Goal: Find specific page/section: Find specific page/section

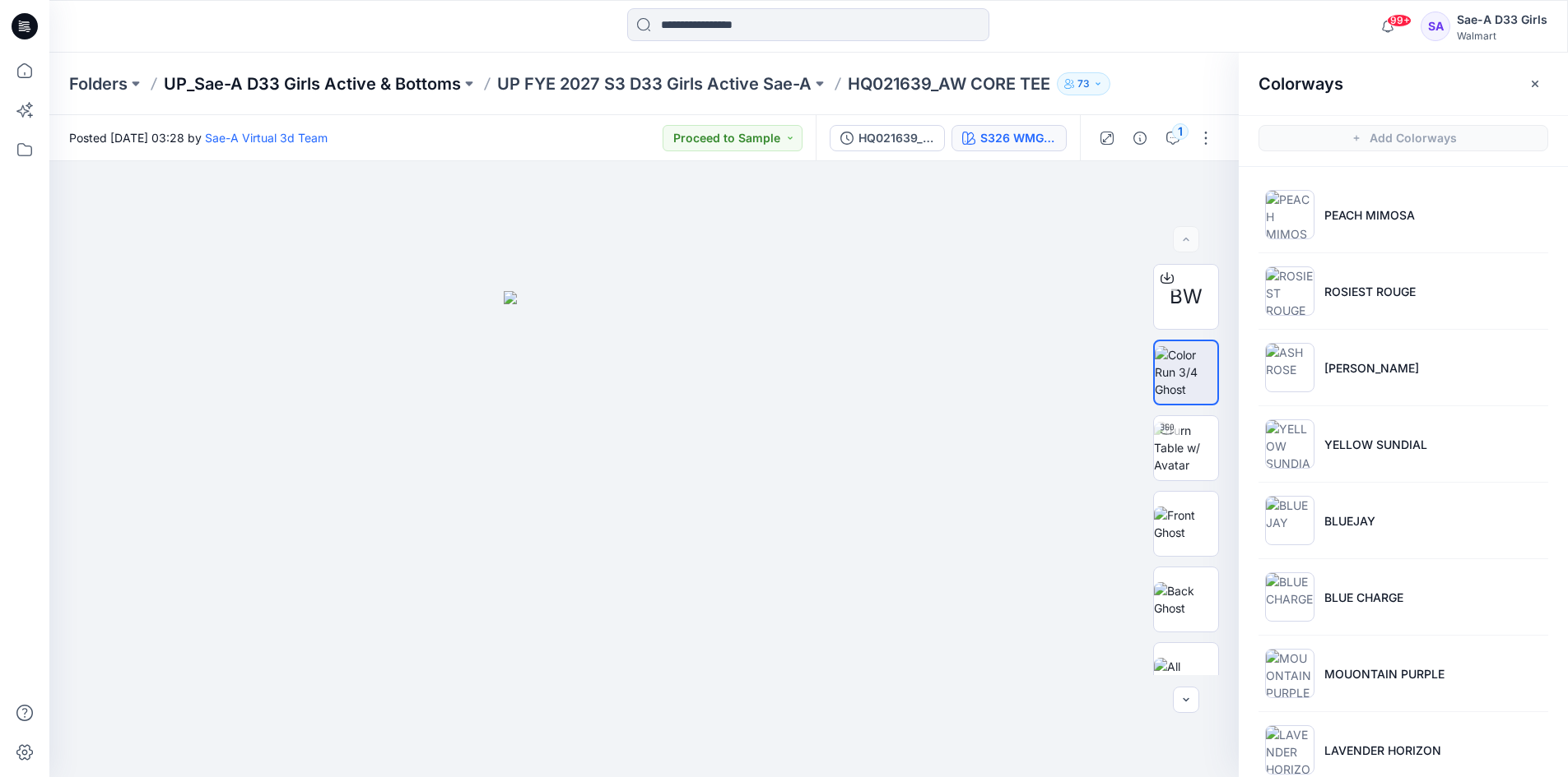
scroll to position [1023, 0]
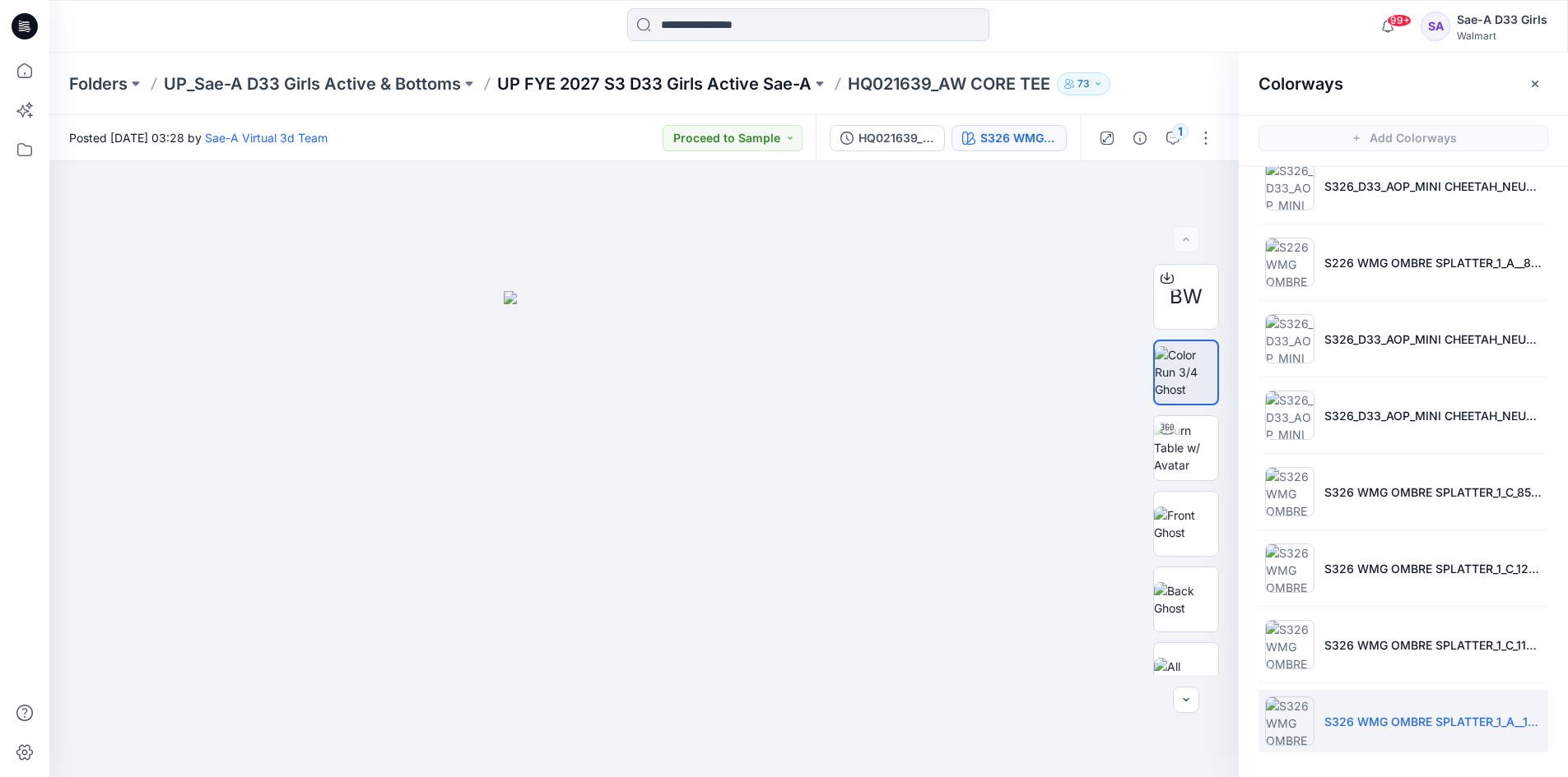
click at [548, 76] on p "UP FYE 2027 S3 D33 Girls Active Sae-A" at bounding box center [655, 84] width 314 height 23
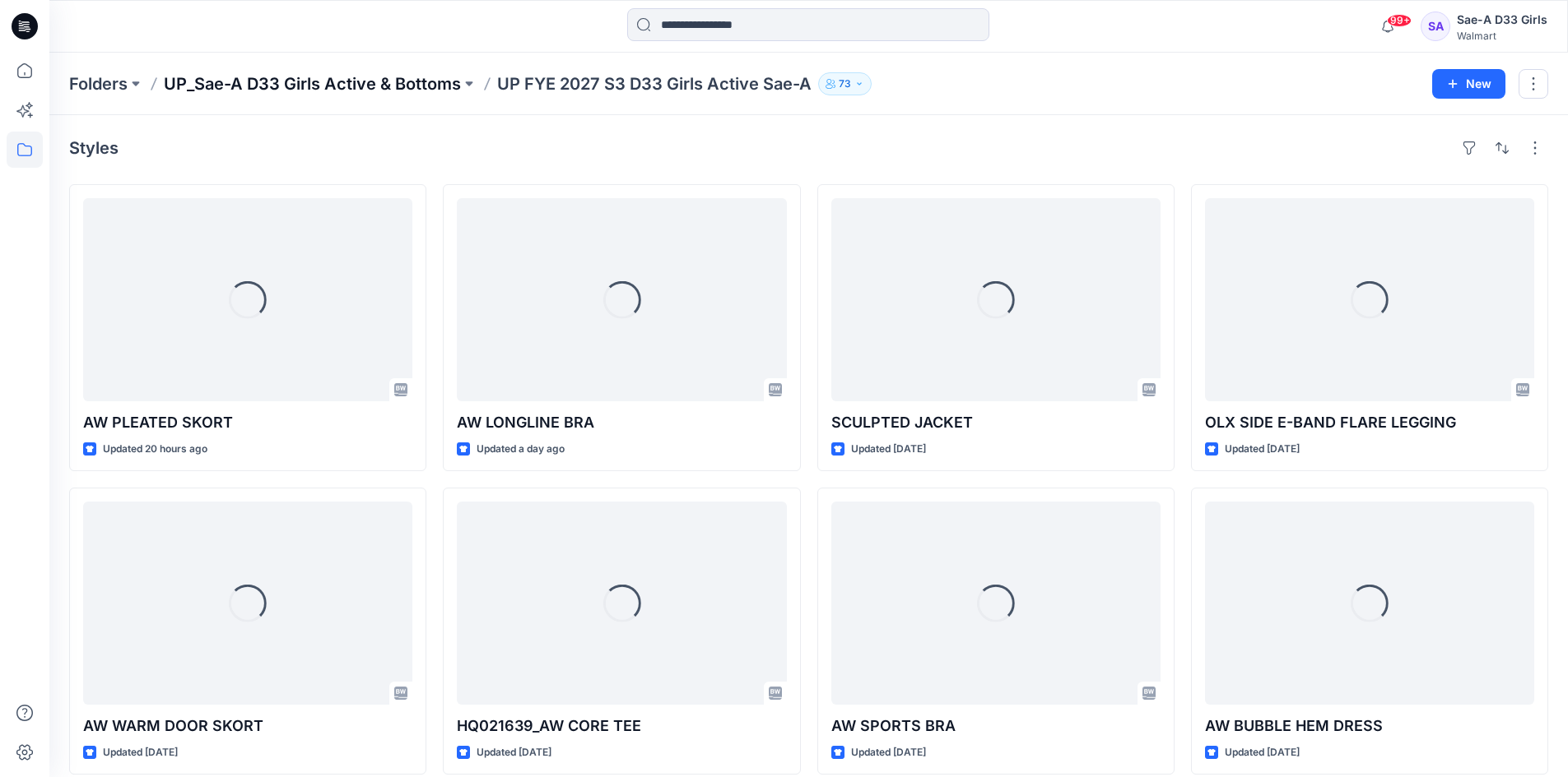
click at [380, 86] on p "UP_Sae-A D33 Girls Active & Bottoms" at bounding box center [312, 84] width 297 height 23
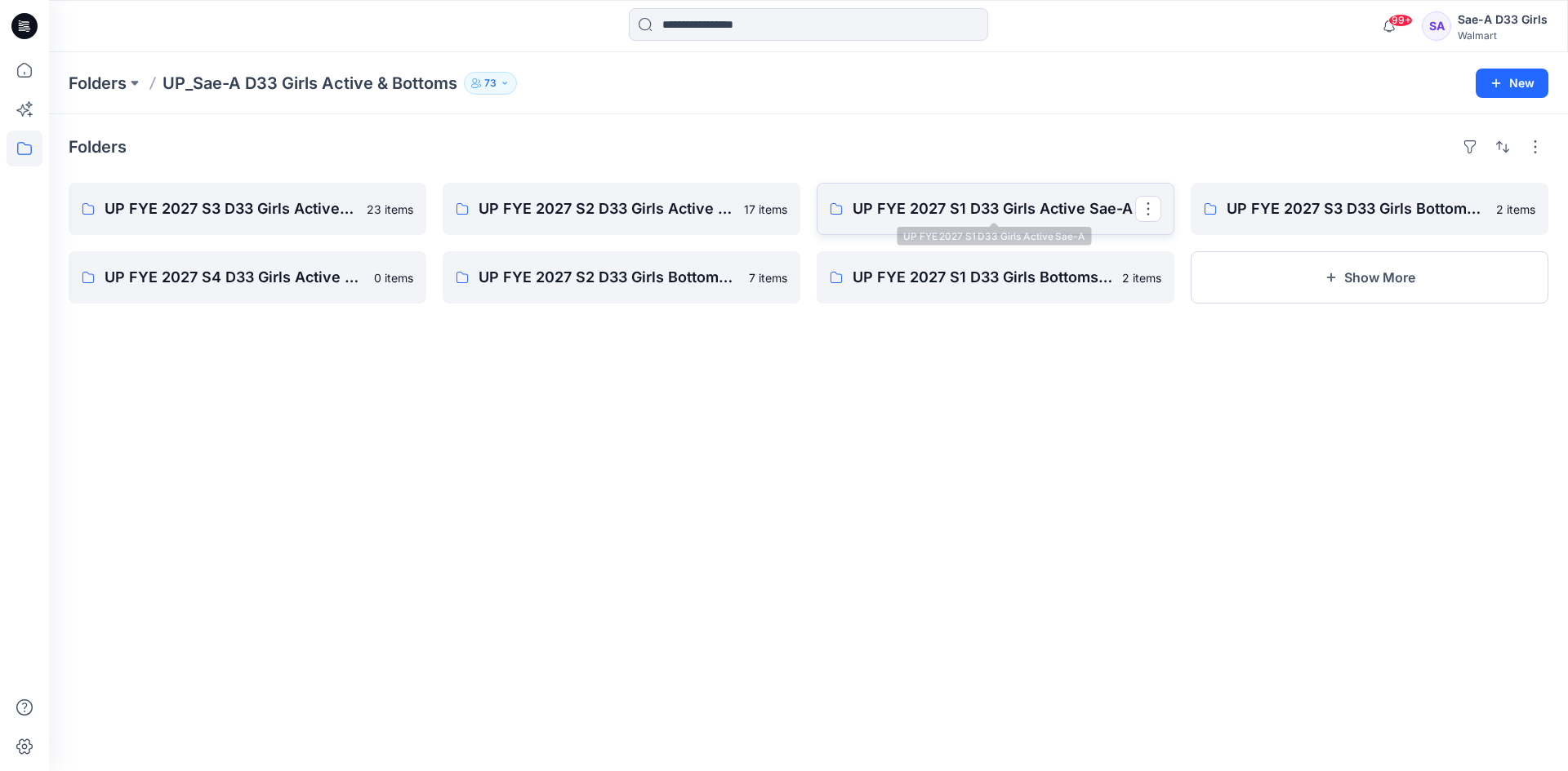
click at [917, 202] on p "UP FYE 2027 S1 D33 Girls Active Sae-A" at bounding box center [993, 209] width 283 height 23
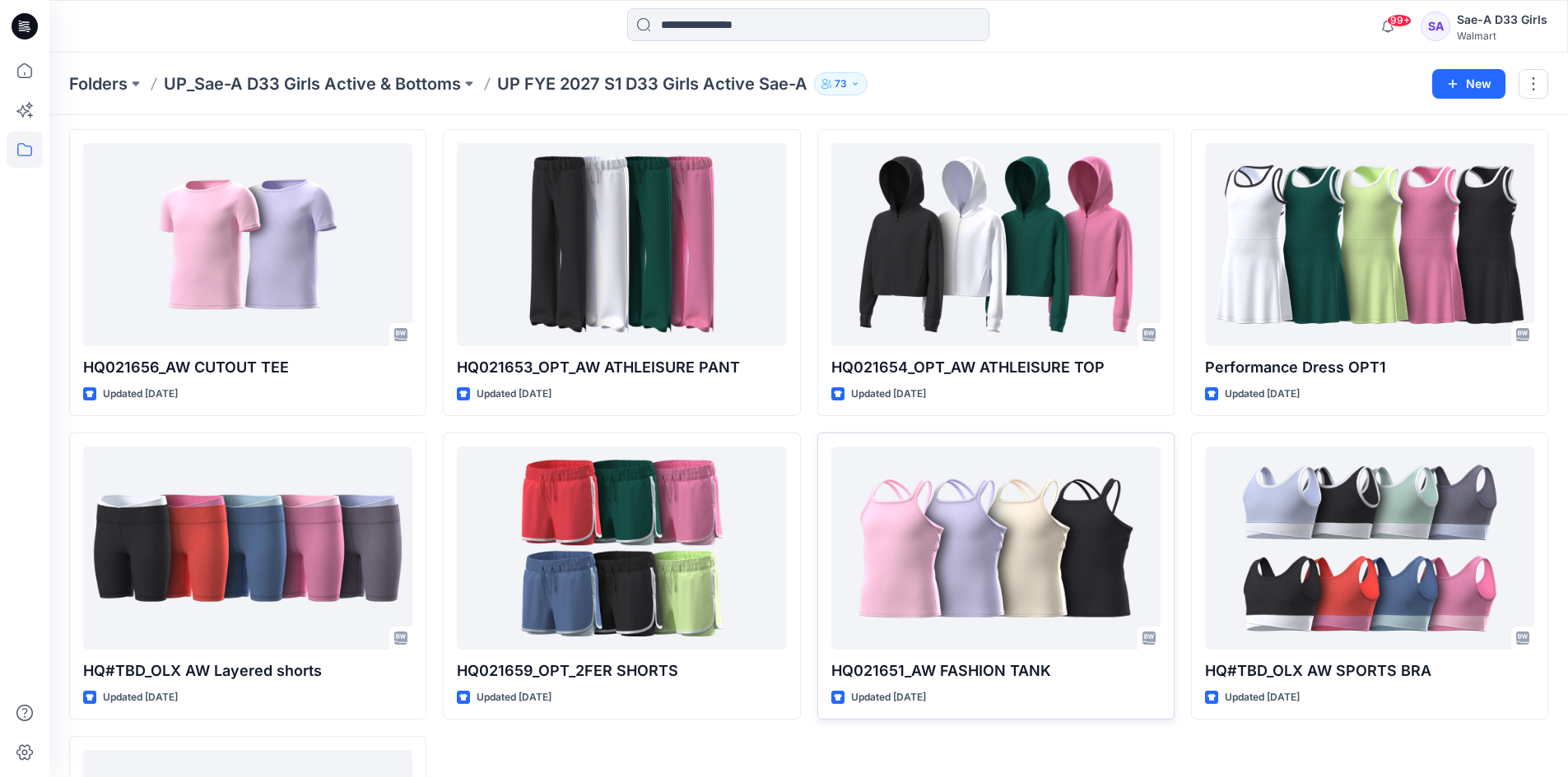
scroll to position [1840, 0]
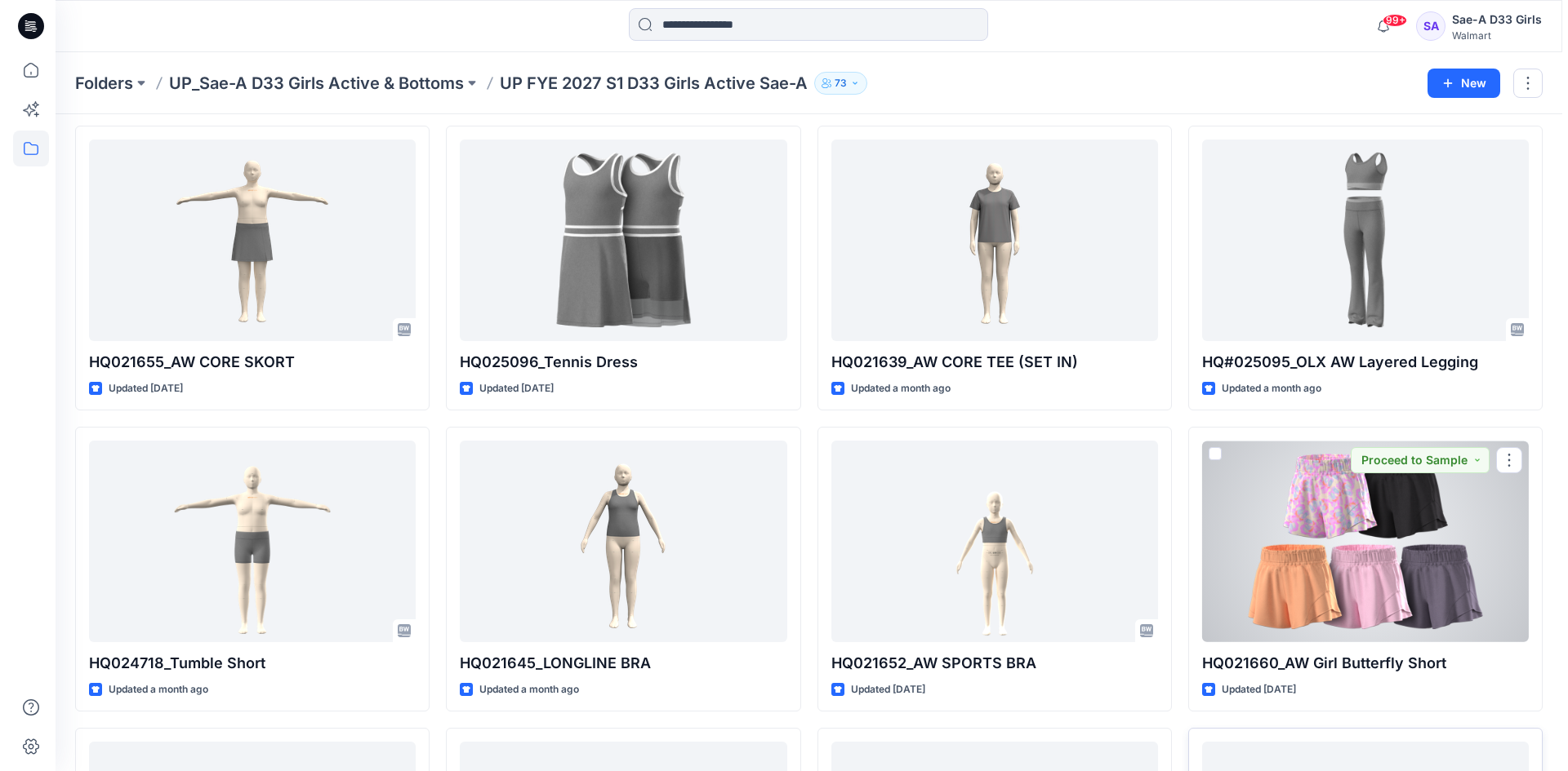
scroll to position [0, 0]
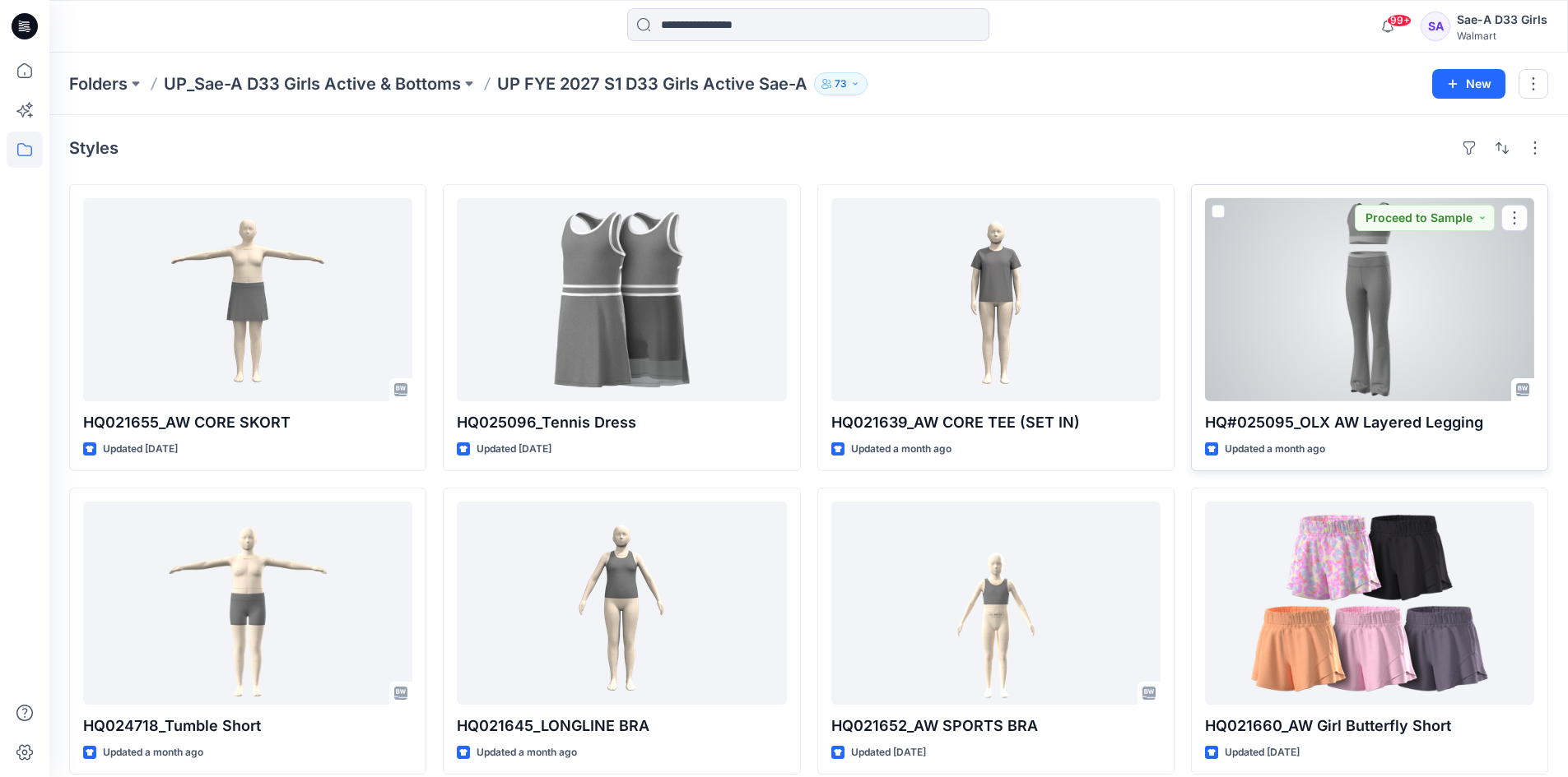
click at [1415, 291] on div at bounding box center [1369, 300] width 329 height 203
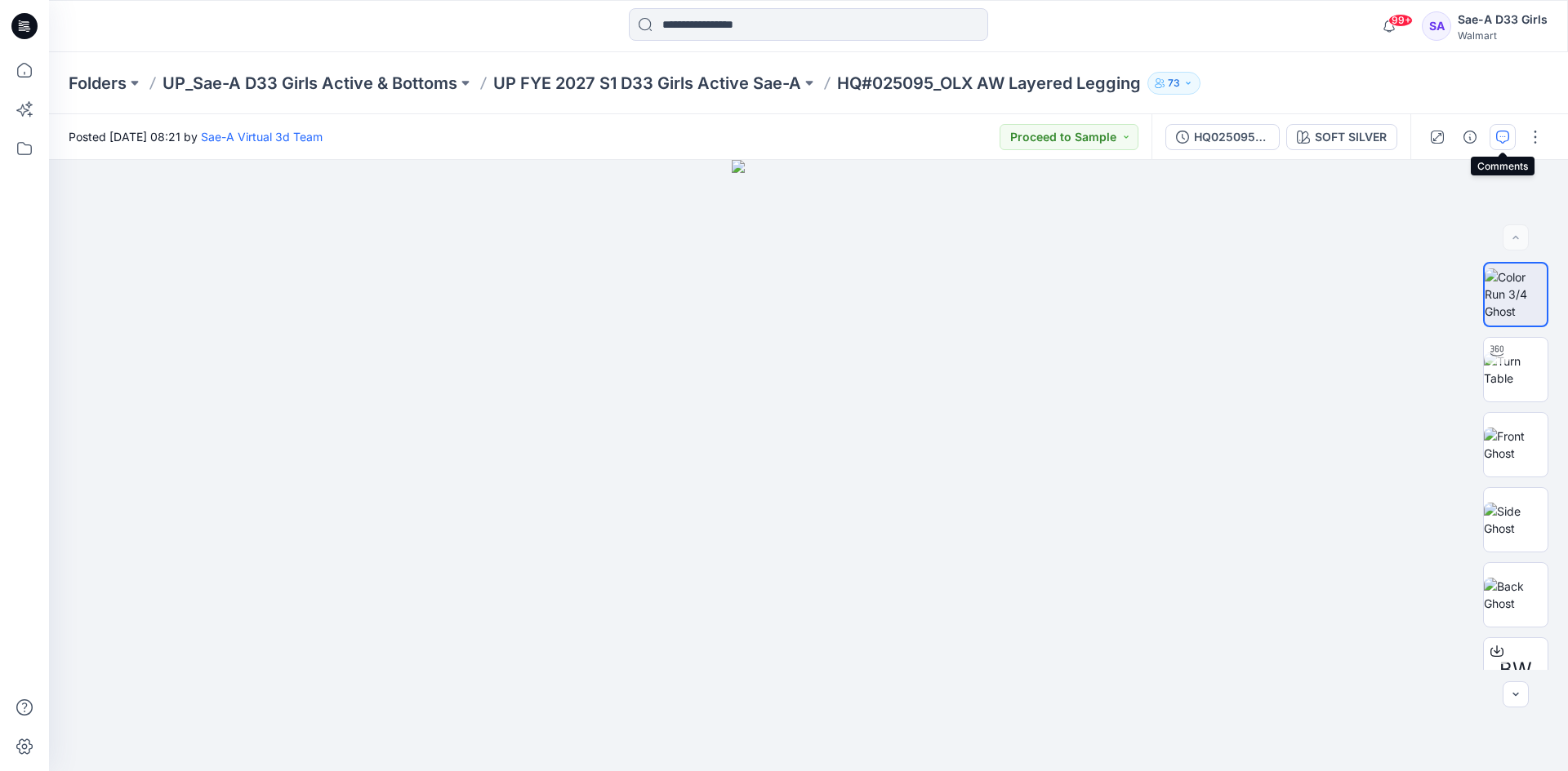
click at [1499, 129] on button "button" at bounding box center [1503, 137] width 26 height 26
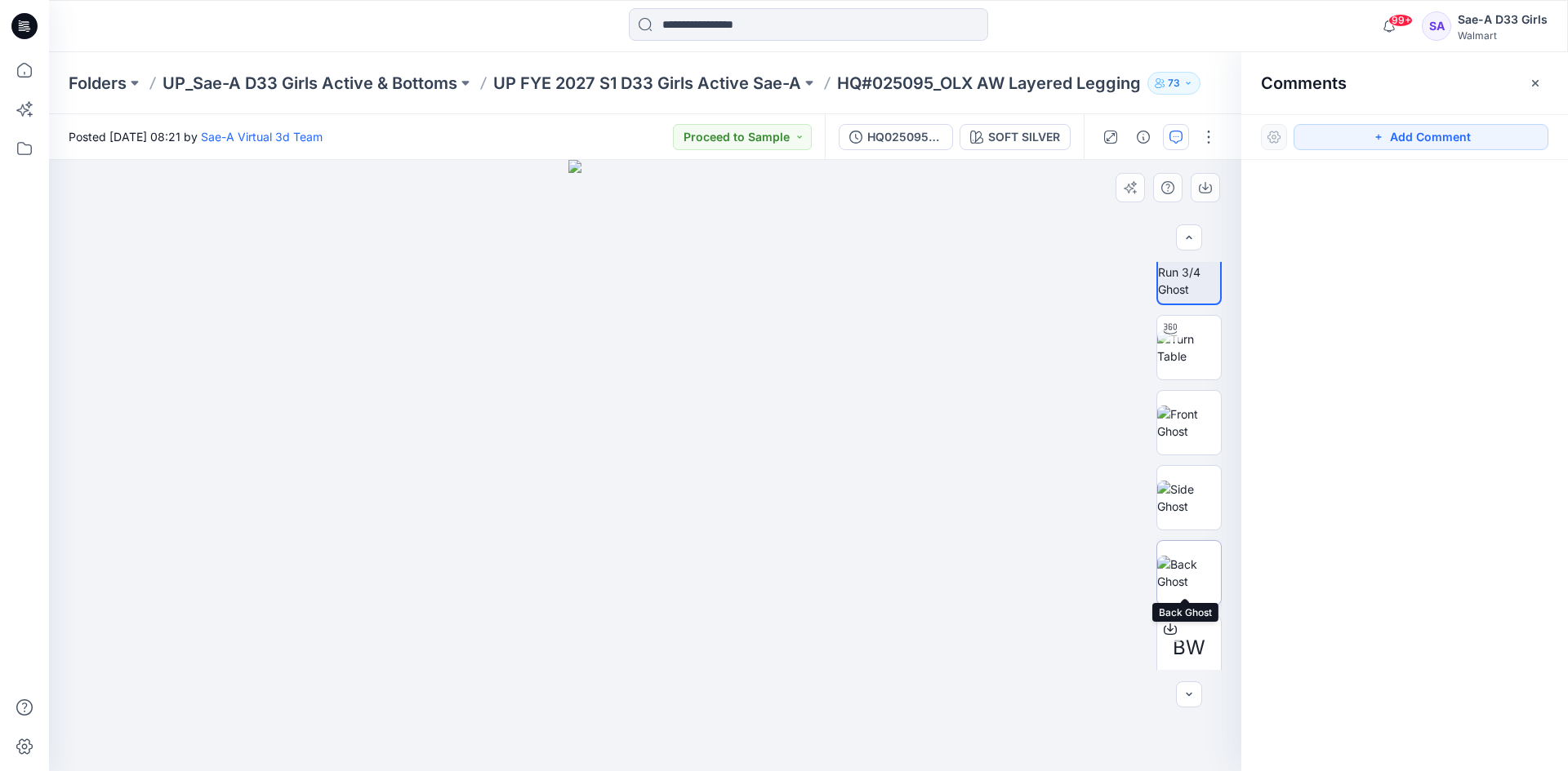
scroll to position [33, 0]
click at [1503, 508] on div at bounding box center [1404, 435] width 326 height 551
